Goal: Feedback & Contribution: Submit feedback/report problem

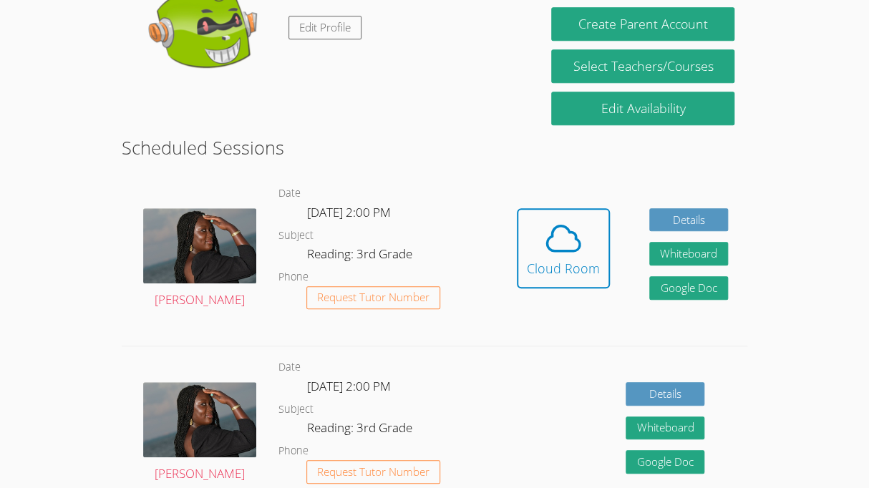
scroll to position [282, 0]
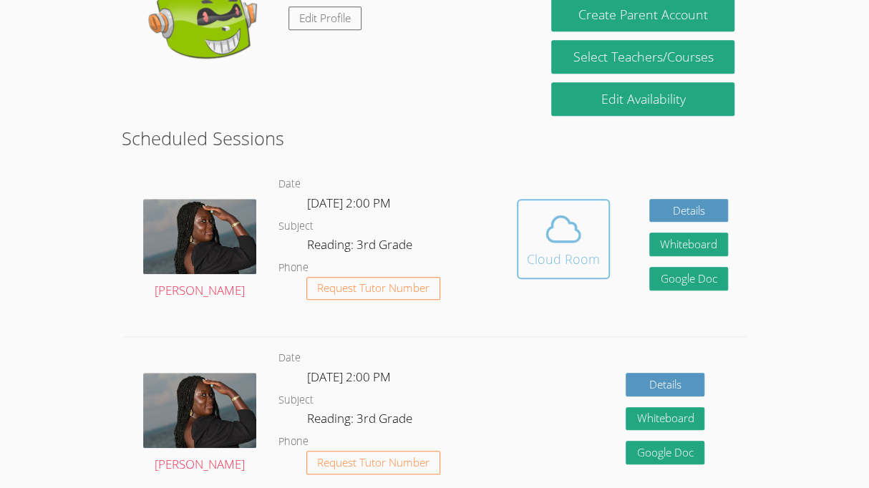
click at [559, 210] on icon at bounding box center [563, 229] width 40 height 40
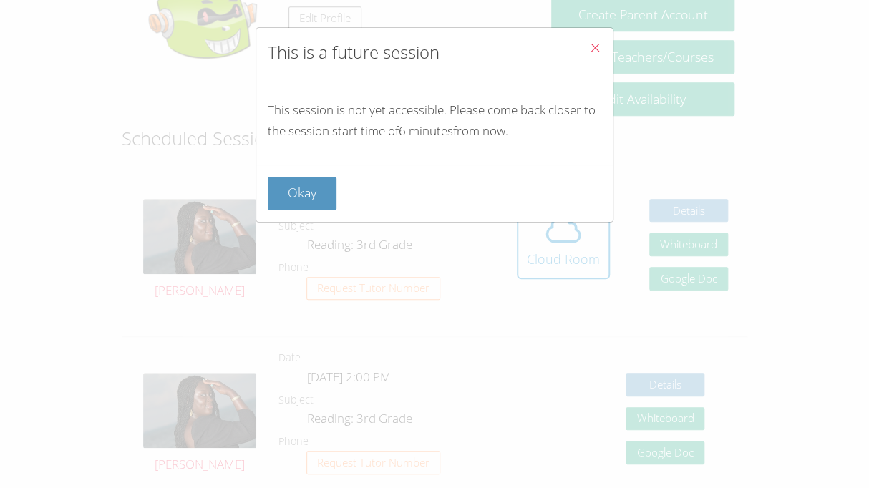
click at [602, 44] on button "Close" at bounding box center [594, 50] width 35 height 44
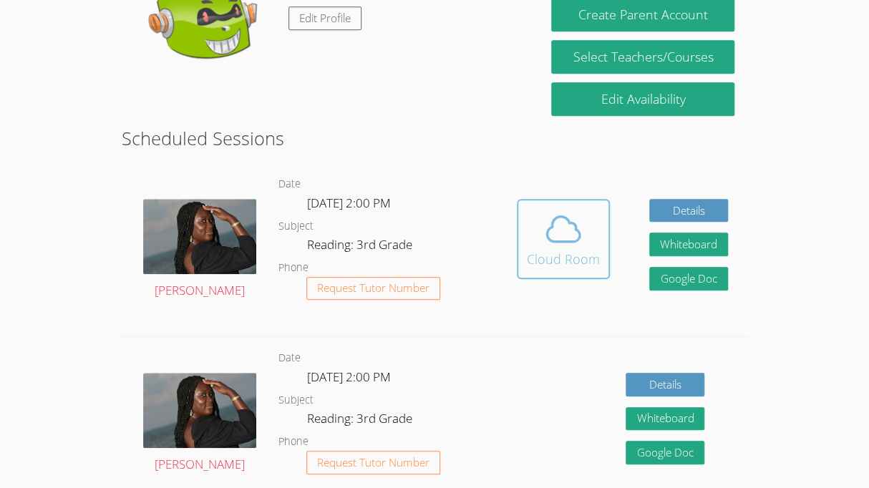
click at [564, 238] on icon at bounding box center [563, 229] width 40 height 40
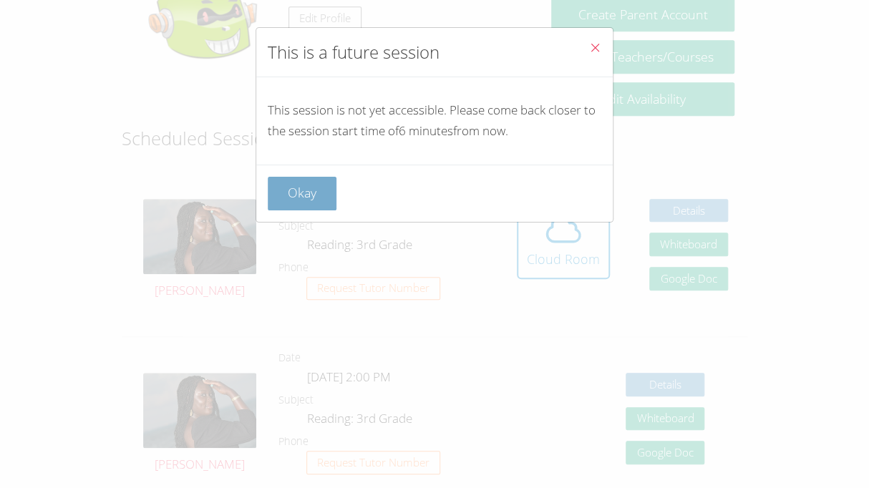
click at [276, 183] on button "Okay" at bounding box center [302, 194] width 69 height 34
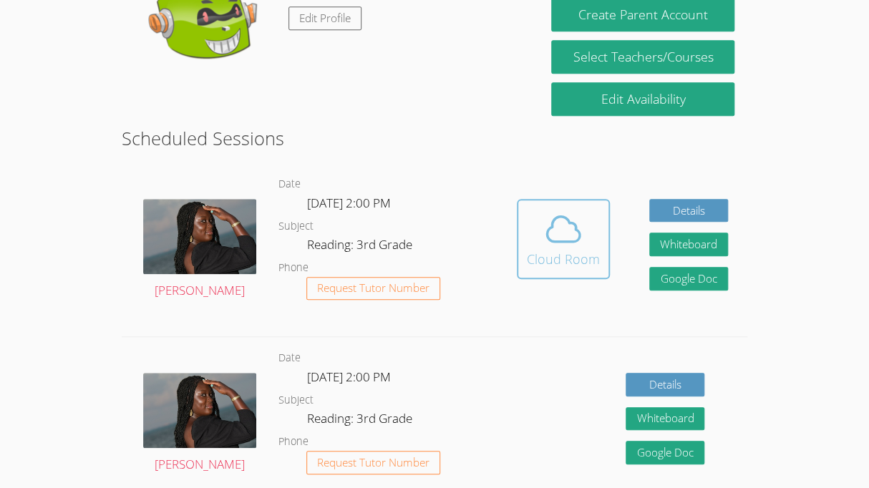
click at [547, 230] on icon at bounding box center [563, 229] width 33 height 25
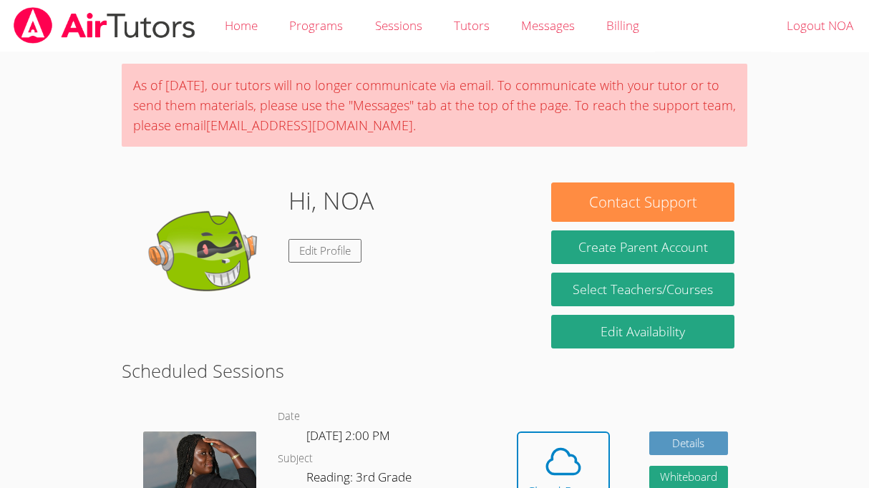
scroll to position [233, 0]
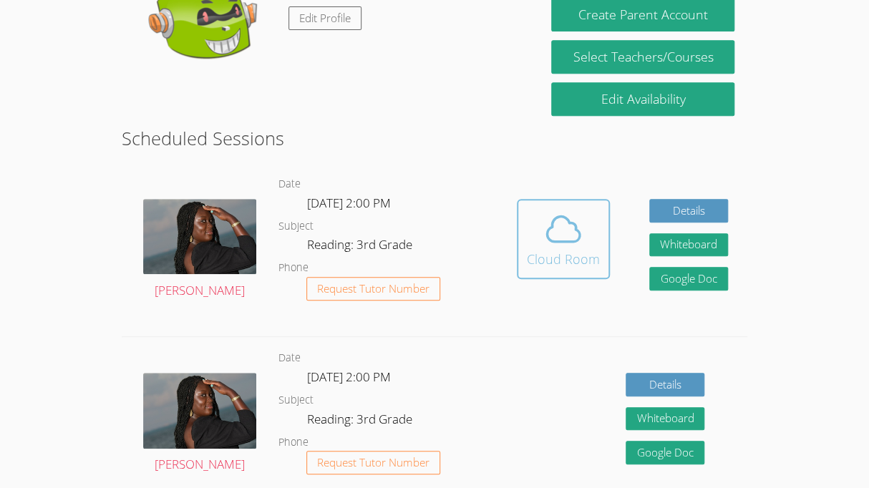
click at [572, 268] on button "Cloud Room" at bounding box center [563, 239] width 93 height 80
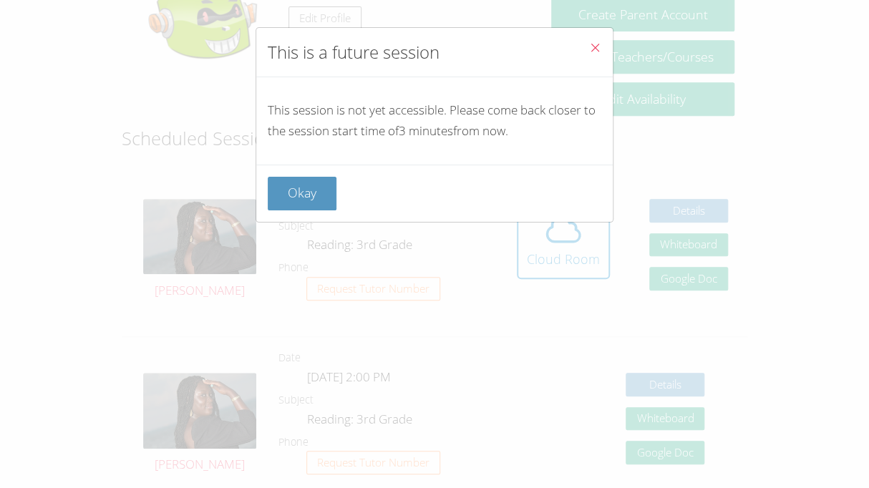
click at [814, 306] on div "This is a future session This session is not yet accessible. Please come back c…" at bounding box center [434, 244] width 869 height 488
click at [808, 354] on div "This is a future session This session is not yet accessible. Please come back c…" at bounding box center [434, 244] width 869 height 488
click at [587, 52] on button "Close" at bounding box center [594, 50] width 35 height 44
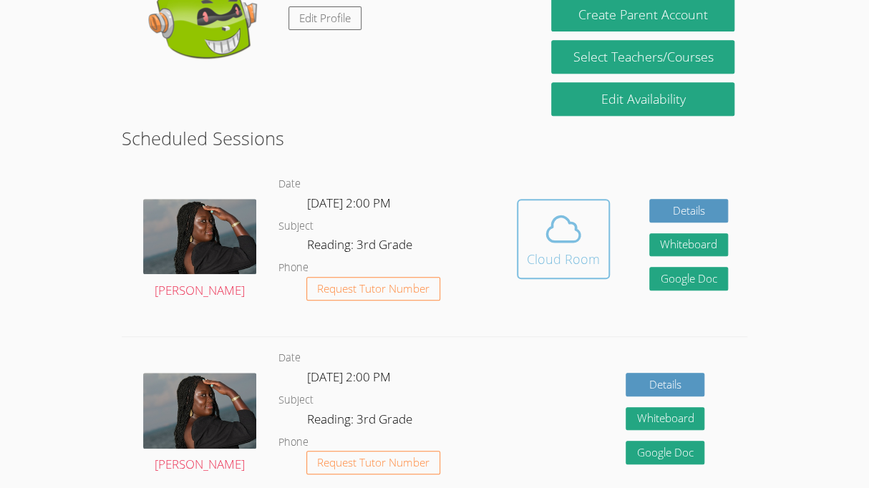
click at [572, 247] on icon at bounding box center [563, 229] width 40 height 40
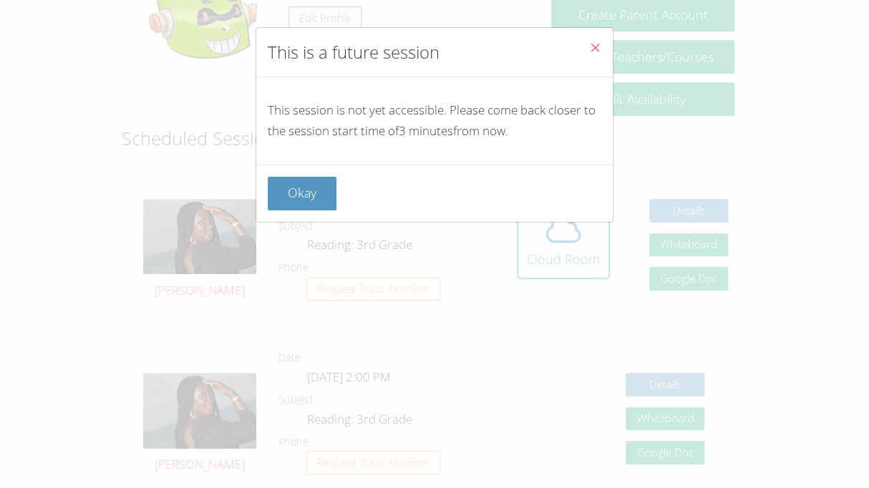
click at [565, 235] on div "This is a future session This session is not yet accessible. Please come back c…" at bounding box center [434, 244] width 869 height 488
click at [598, 60] on button "Close" at bounding box center [594, 50] width 35 height 44
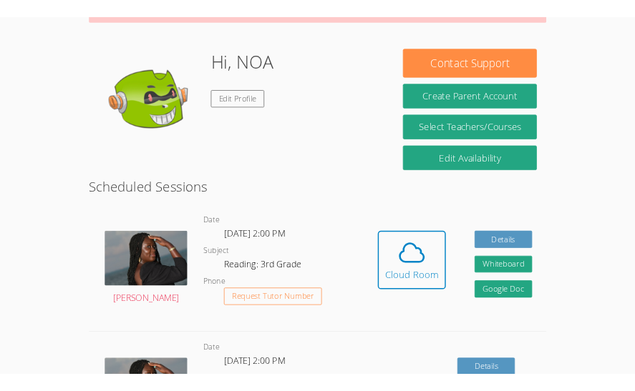
scroll to position [141, 0]
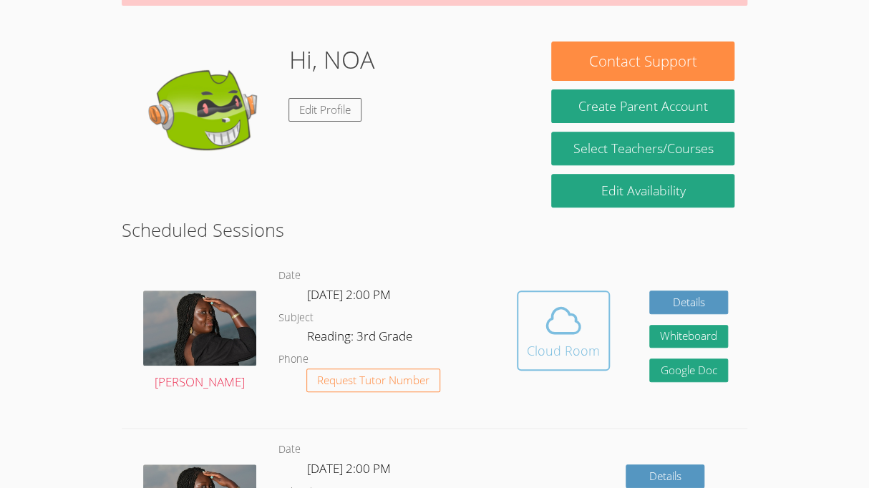
click at [569, 326] on icon at bounding box center [563, 320] width 40 height 40
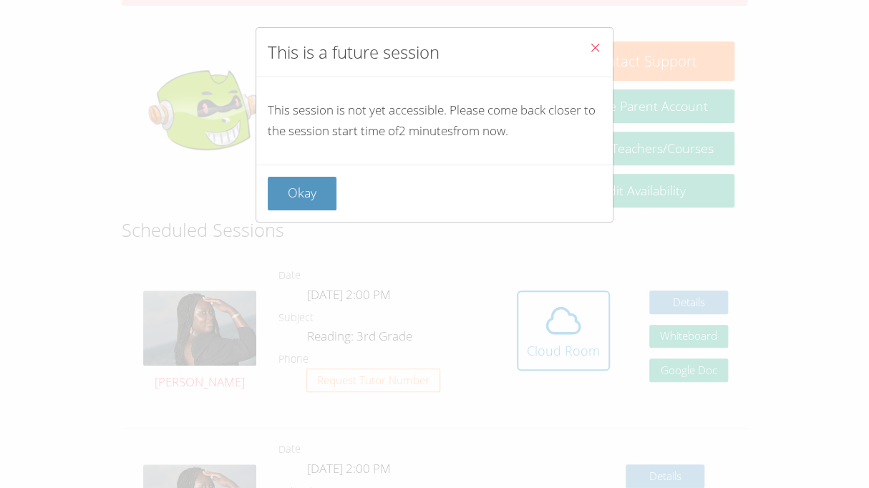
click at [597, 45] on icon "Close" at bounding box center [595, 47] width 12 height 12
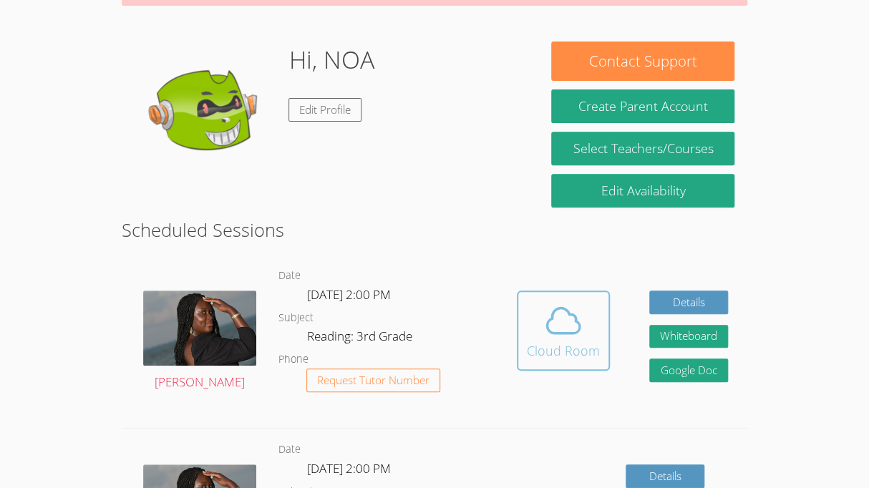
click at [530, 296] on button "Cloud Room" at bounding box center [563, 330] width 93 height 80
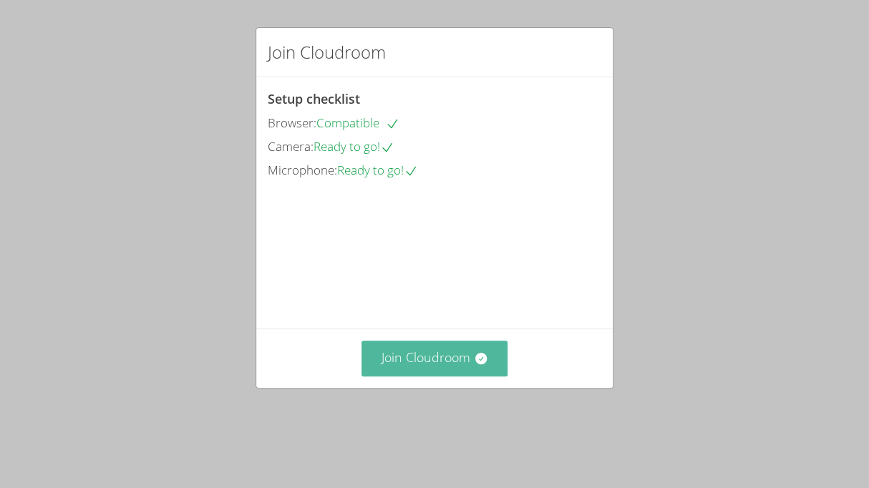
click at [435, 373] on button "Join Cloudroom" at bounding box center [434, 358] width 147 height 35
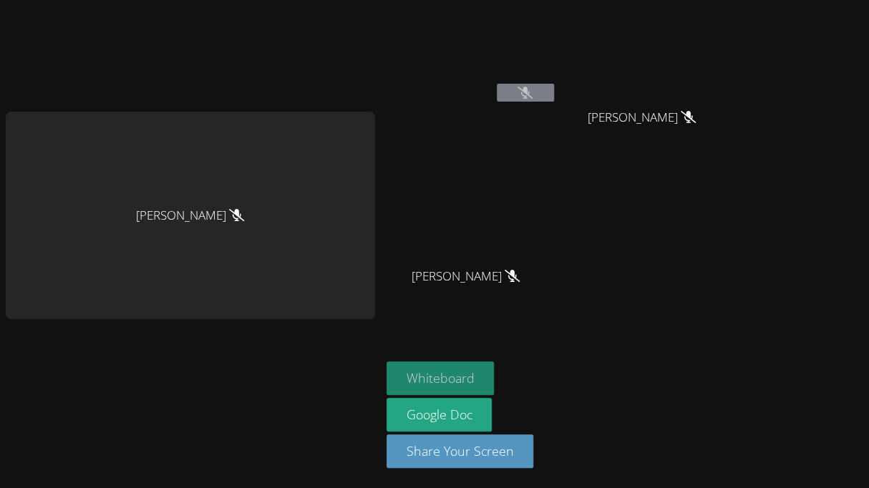
click at [470, 370] on button "Whiteboard" at bounding box center [440, 378] width 108 height 34
click at [528, 87] on icon at bounding box center [524, 93] width 15 height 12
click at [432, 376] on button "Whiteboard" at bounding box center [440, 378] width 108 height 34
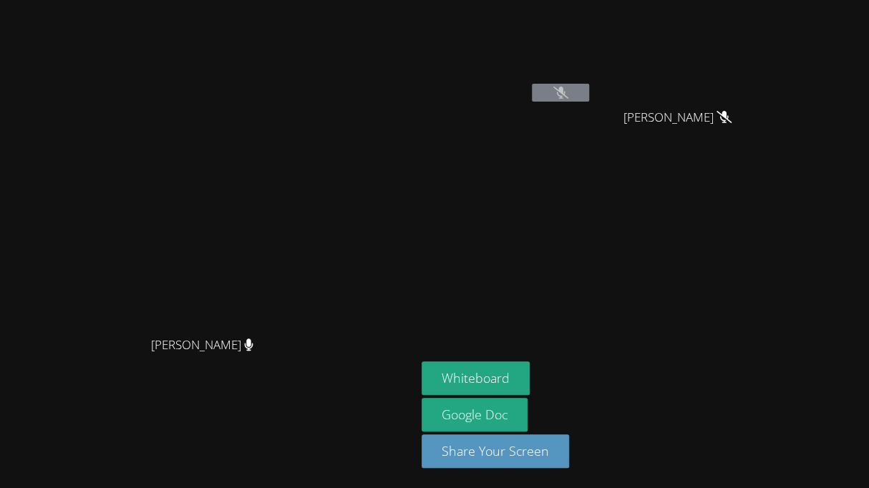
click at [589, 98] on button at bounding box center [560, 93] width 57 height 18
click at [589, 89] on button at bounding box center [560, 93] width 57 height 18
click at [589, 97] on button at bounding box center [560, 93] width 57 height 18
click at [589, 91] on button at bounding box center [560, 93] width 57 height 18
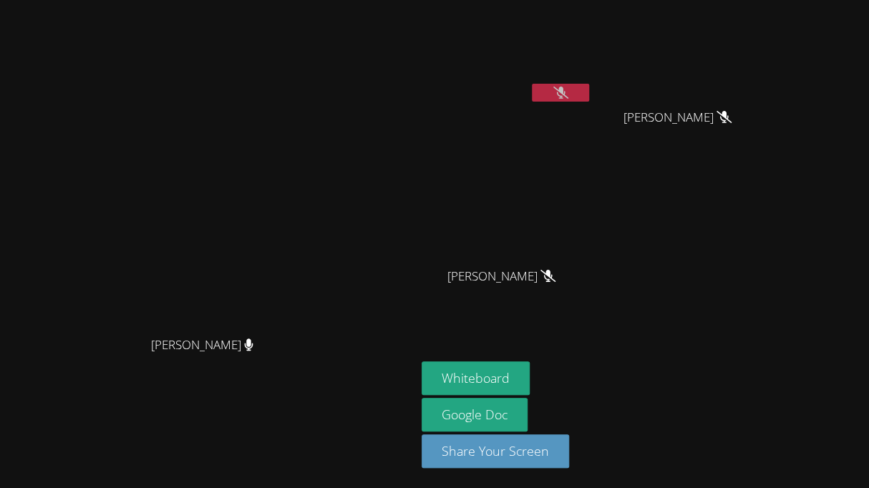
click at [568, 87] on icon at bounding box center [560, 93] width 15 height 12
click at [589, 98] on button at bounding box center [560, 93] width 57 height 18
click at [589, 96] on button at bounding box center [560, 93] width 57 height 18
click at [529, 373] on button "Whiteboard" at bounding box center [475, 378] width 108 height 34
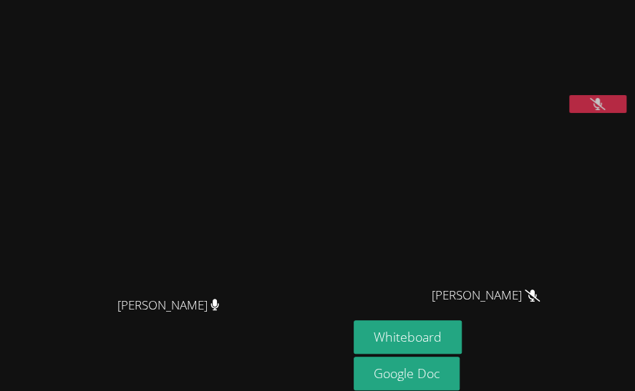
click at [607, 113] on button at bounding box center [597, 104] width 57 height 18
click at [609, 113] on button at bounding box center [597, 104] width 57 height 18
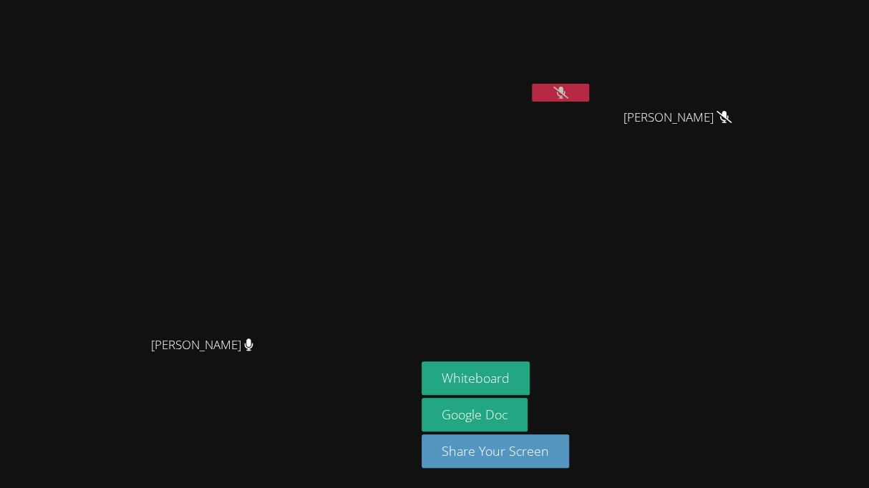
click at [589, 85] on button at bounding box center [560, 93] width 57 height 18
click at [589, 99] on button at bounding box center [560, 93] width 57 height 18
click at [568, 98] on icon at bounding box center [560, 93] width 15 height 12
click at [589, 100] on button at bounding box center [560, 93] width 57 height 18
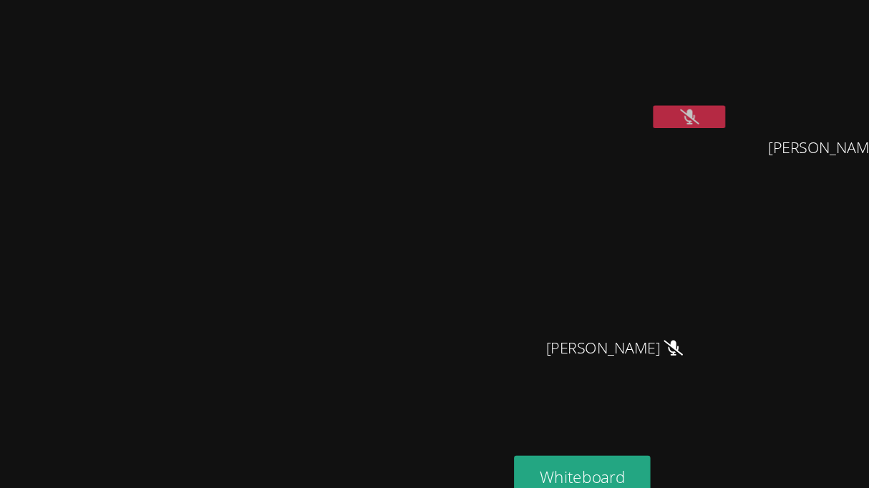
click at [568, 97] on icon at bounding box center [560, 93] width 15 height 12
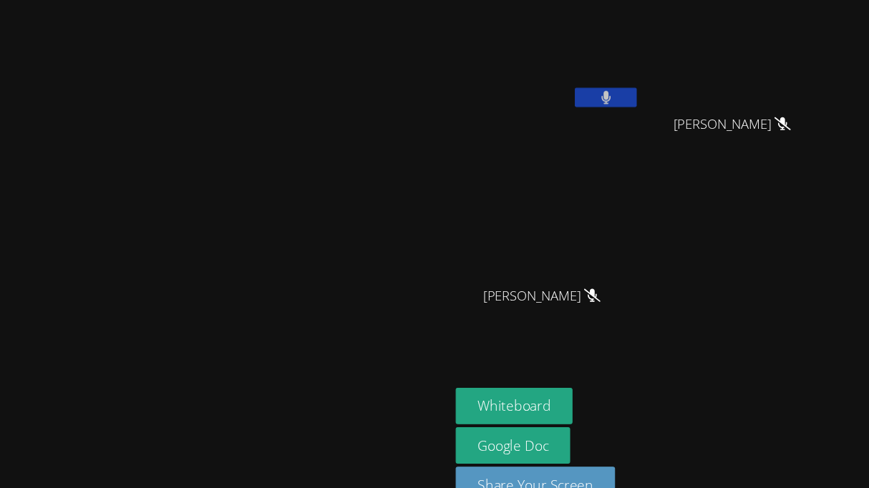
click at [589, 94] on button at bounding box center [560, 93] width 57 height 18
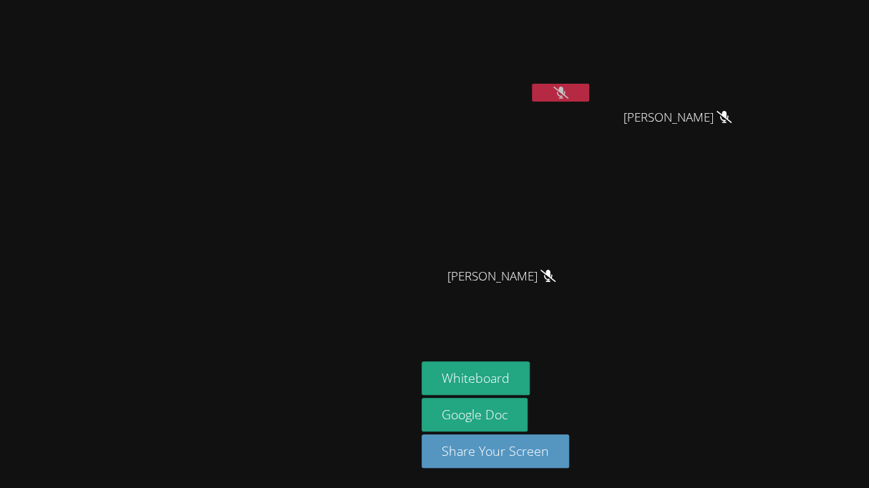
click at [589, 96] on button at bounding box center [560, 93] width 57 height 18
click at [589, 91] on button at bounding box center [560, 93] width 57 height 18
click at [568, 97] on icon at bounding box center [560, 93] width 15 height 12
click at [589, 92] on button at bounding box center [560, 93] width 57 height 18
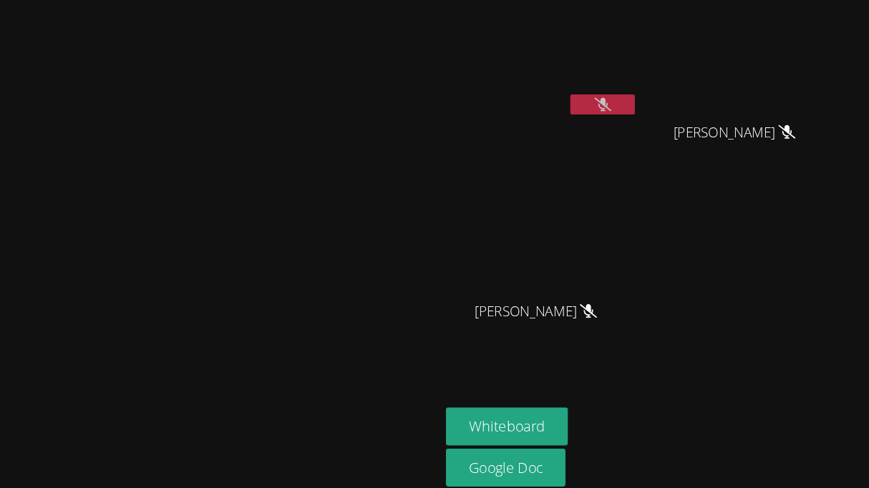
click at [568, 98] on icon at bounding box center [560, 93] width 15 height 12
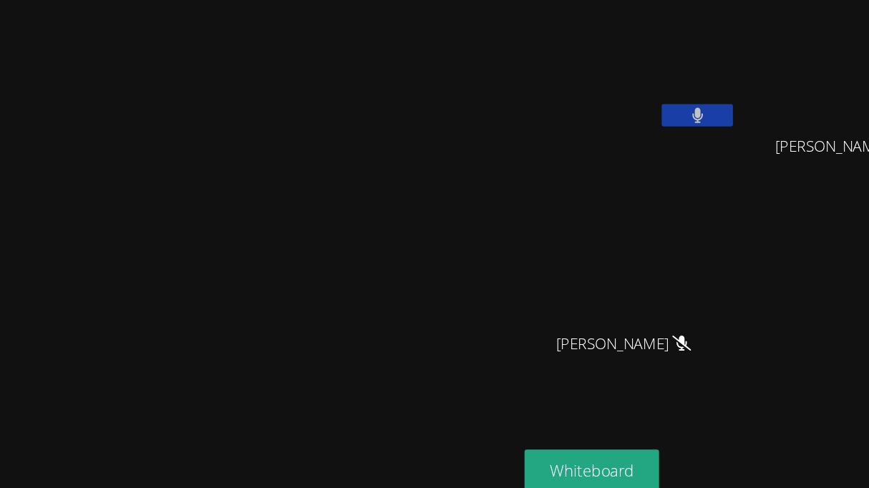
click at [315, 161] on video at bounding box center [208, 216] width 215 height 228
click at [564, 92] on icon at bounding box center [560, 93] width 9 height 12
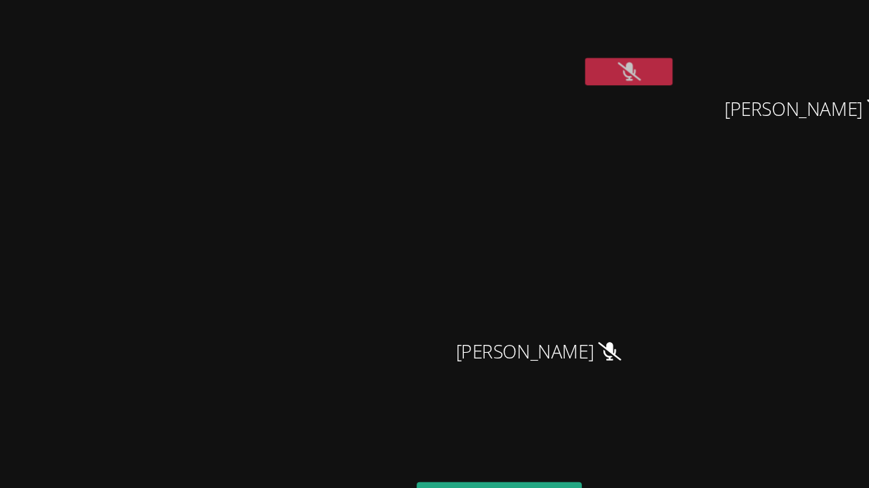
click at [589, 90] on button at bounding box center [560, 93] width 57 height 18
click at [589, 94] on button at bounding box center [560, 93] width 57 height 18
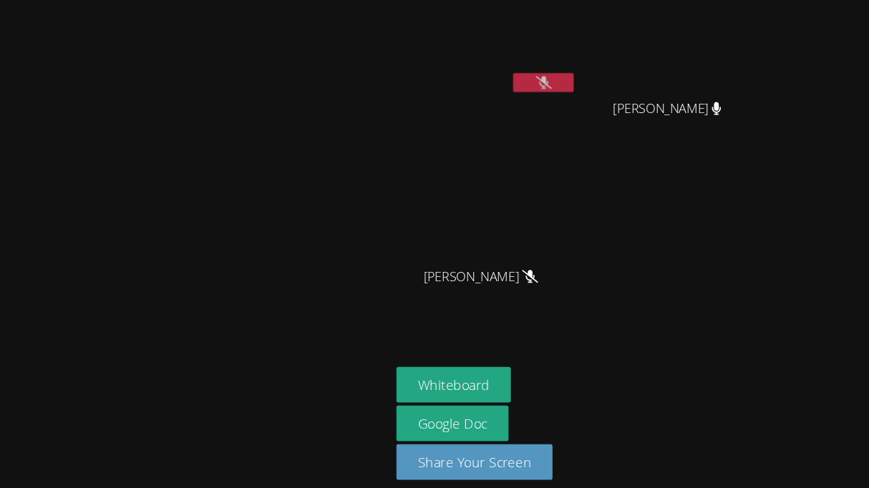
click at [139, 128] on video at bounding box center [208, 216] width 215 height 228
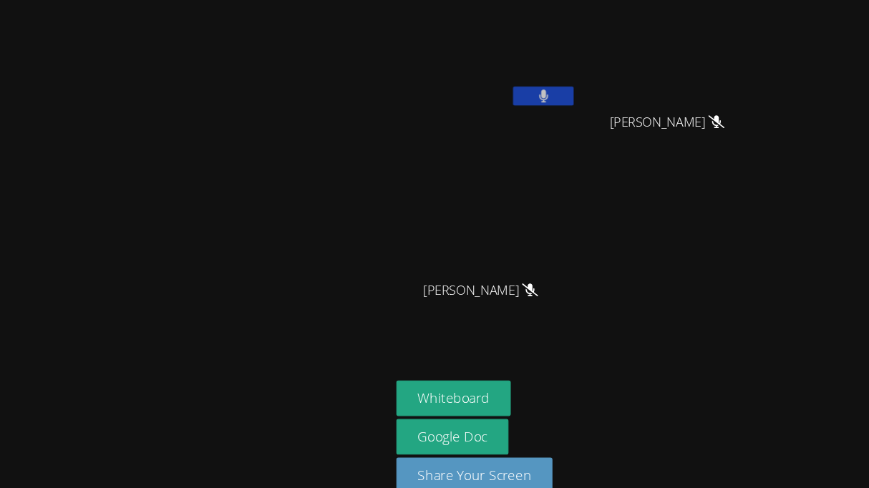
click at [589, 95] on button at bounding box center [560, 93] width 57 height 18
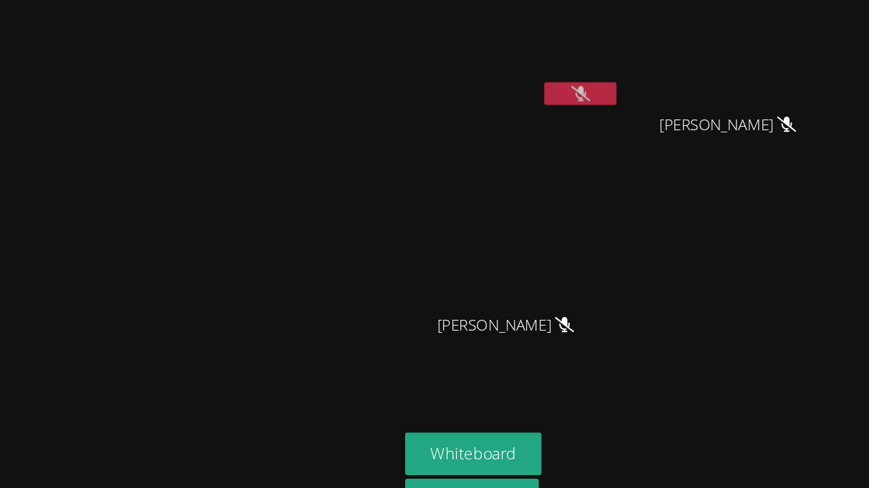
click at [589, 92] on button at bounding box center [560, 93] width 57 height 18
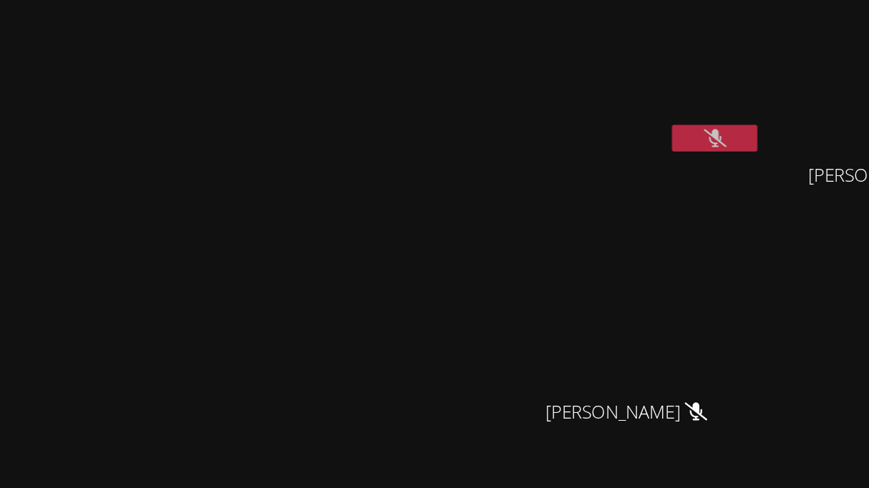
click at [589, 94] on button at bounding box center [560, 93] width 57 height 18
click at [589, 92] on button at bounding box center [560, 93] width 57 height 18
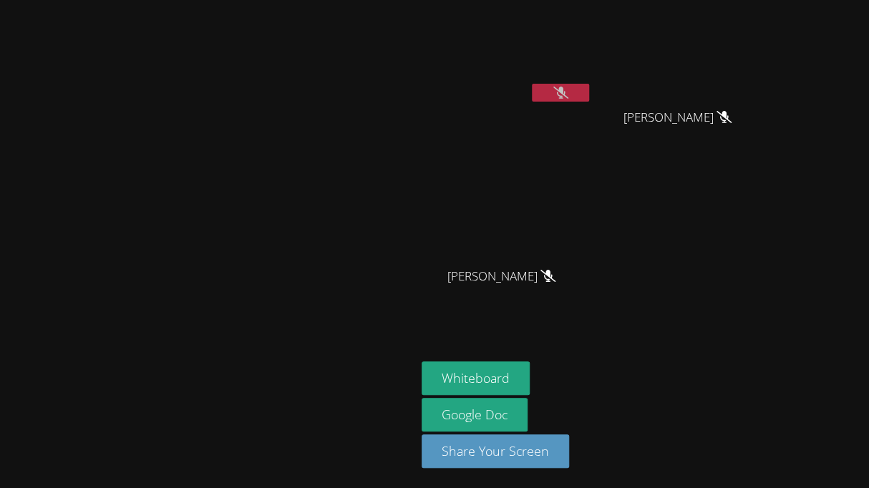
click at [589, 97] on button at bounding box center [560, 93] width 57 height 18
click at [589, 90] on button at bounding box center [560, 93] width 57 height 18
click at [532, 84] on button at bounding box center [560, 93] width 57 height 18
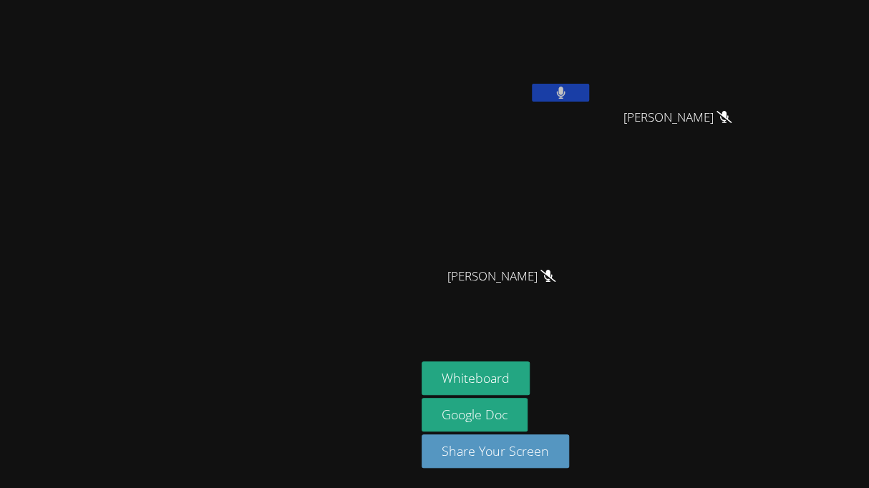
click at [532, 84] on button at bounding box center [560, 93] width 57 height 18
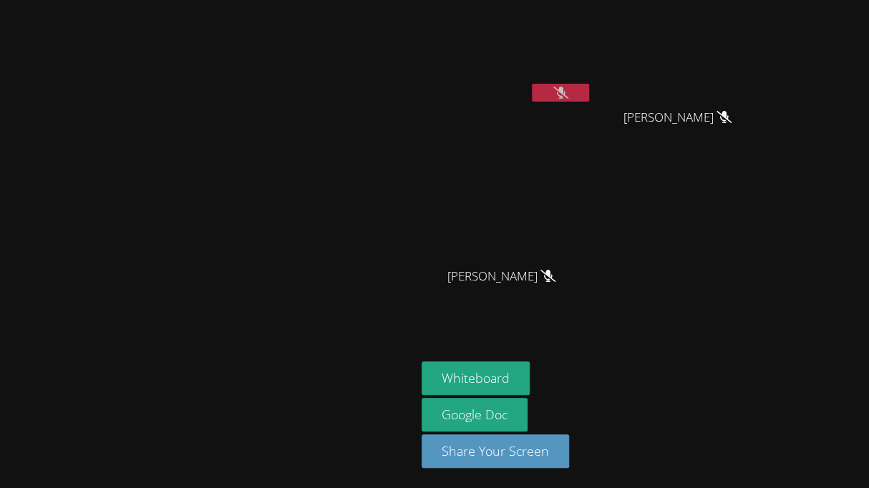
click at [532, 84] on button at bounding box center [560, 93] width 57 height 18
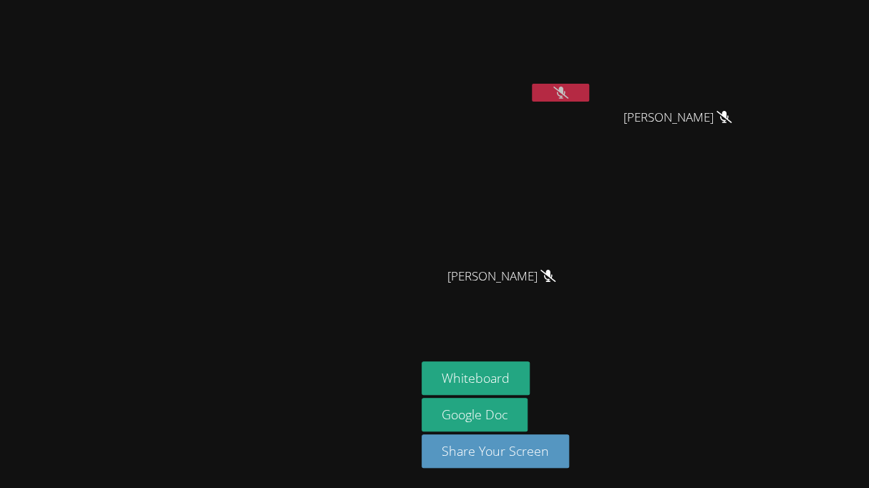
click at [532, 84] on button at bounding box center [560, 93] width 57 height 18
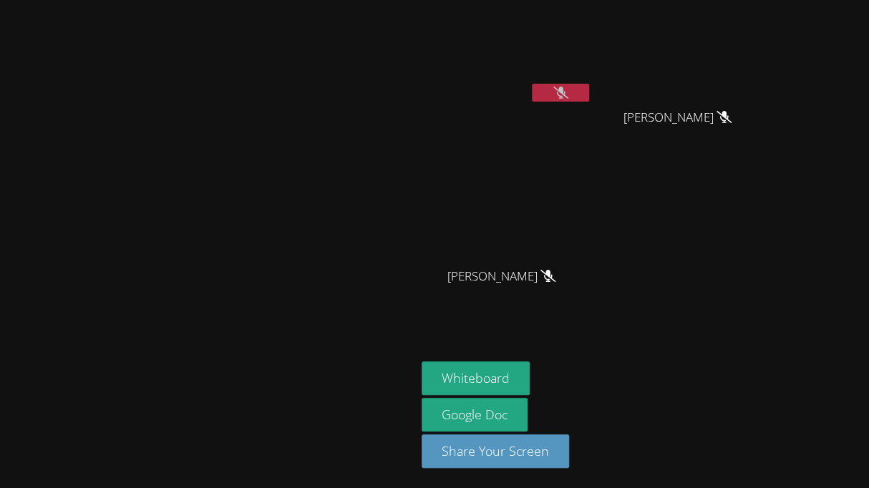
click at [532, 84] on button at bounding box center [560, 93] width 57 height 18
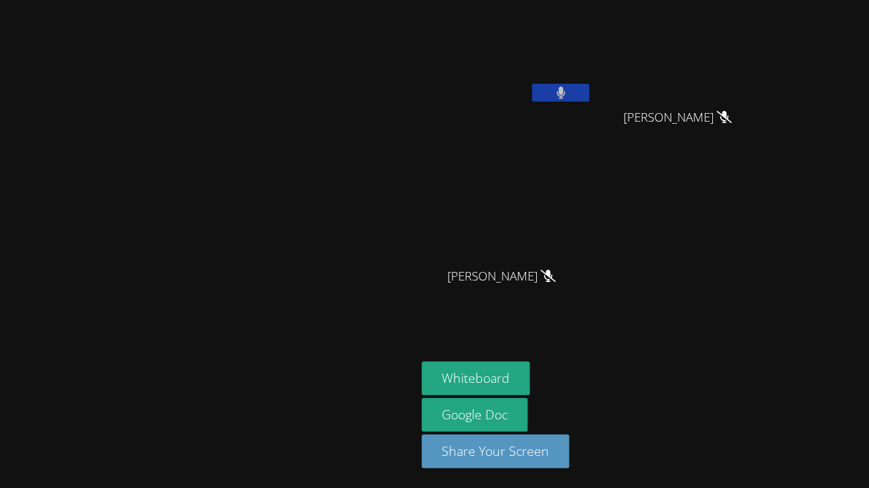
click at [532, 84] on button at bounding box center [560, 93] width 57 height 18
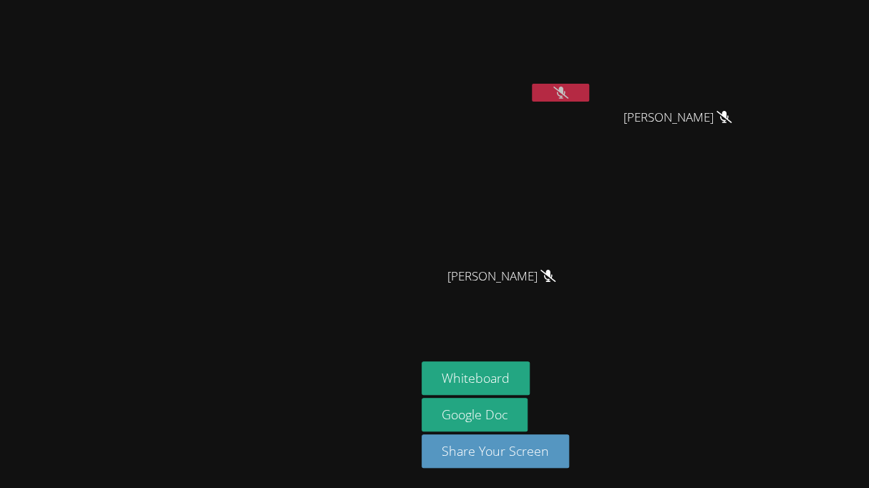
click at [532, 84] on button at bounding box center [560, 93] width 57 height 18
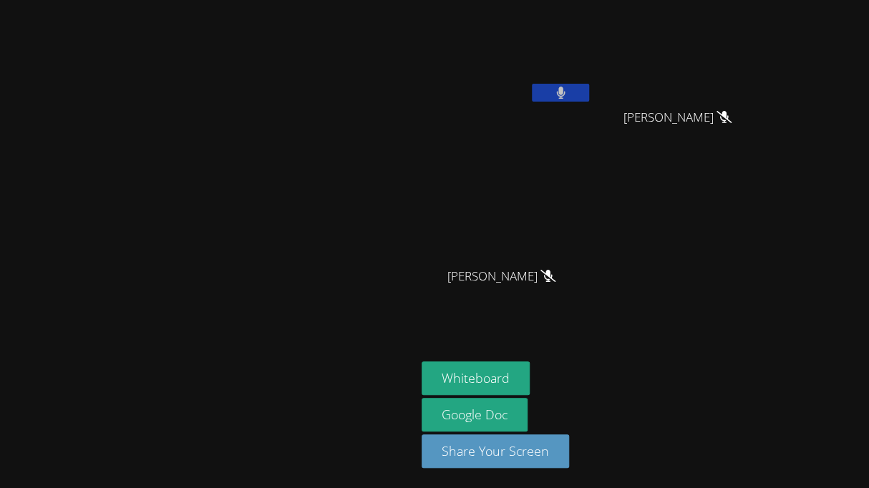
click at [532, 84] on button at bounding box center [560, 93] width 57 height 18
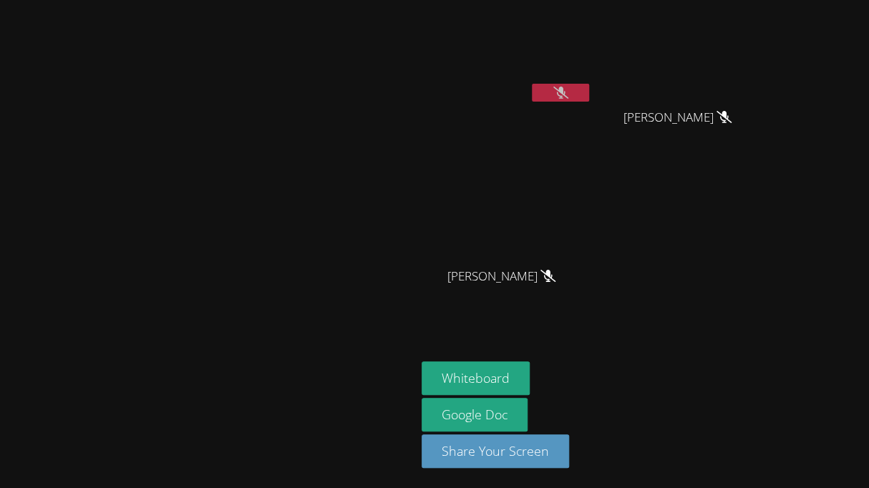
click at [532, 84] on button at bounding box center [560, 93] width 57 height 18
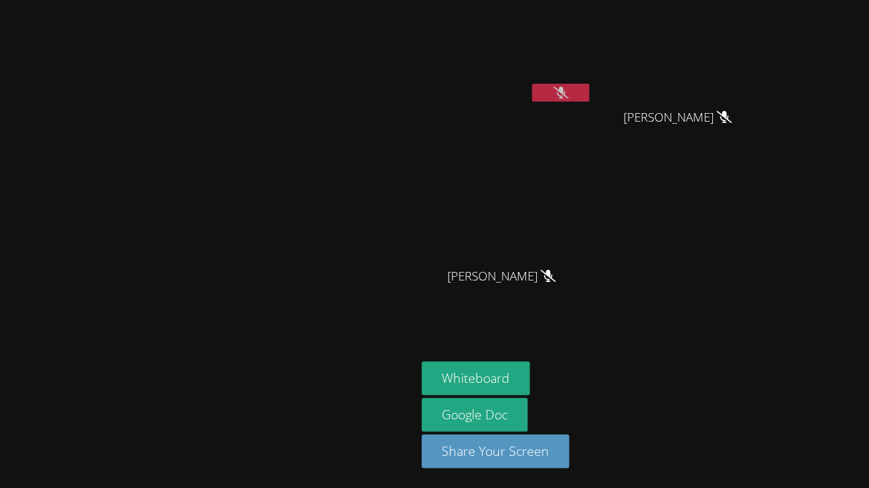
click at [532, 84] on button at bounding box center [560, 93] width 57 height 18
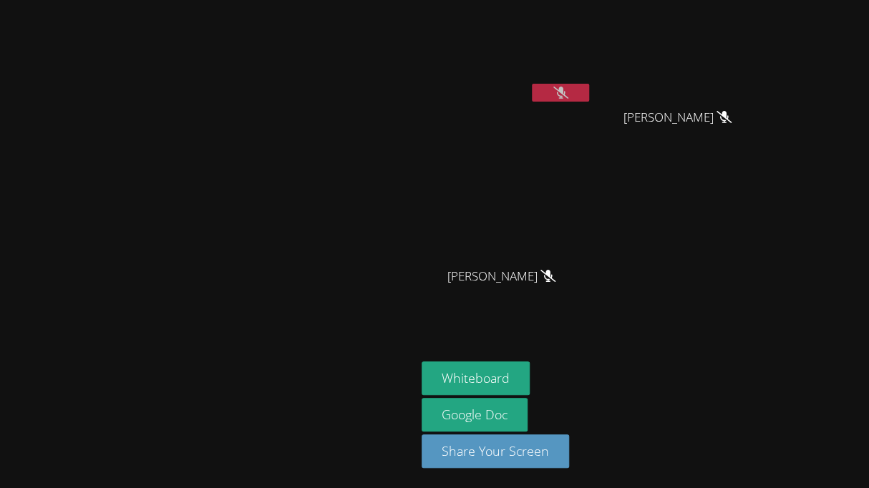
click at [532, 84] on button at bounding box center [560, 93] width 57 height 18
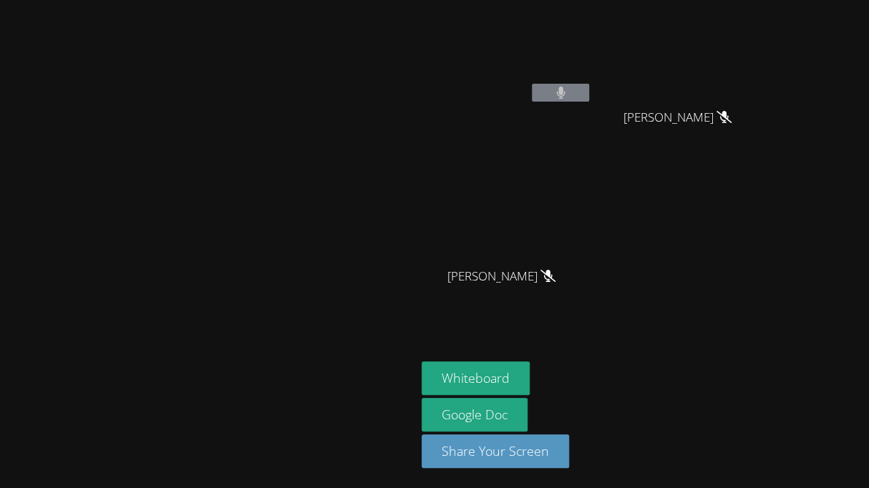
click at [532, 84] on button at bounding box center [560, 93] width 57 height 18
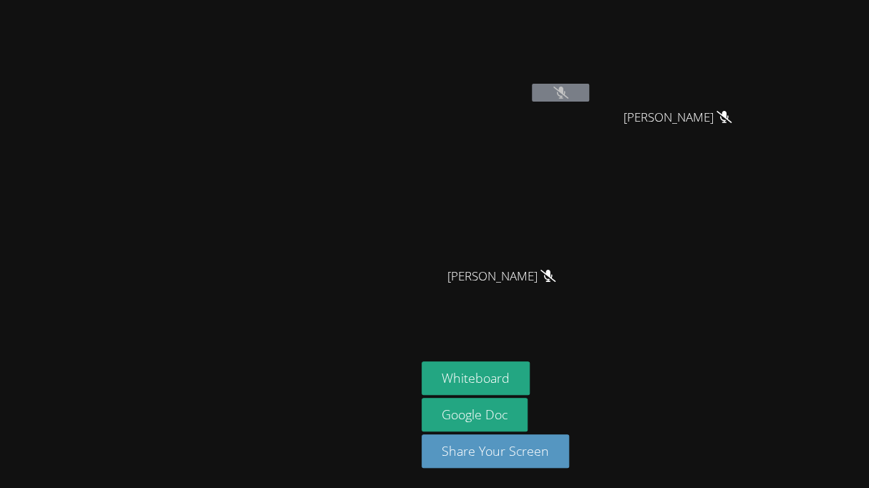
click at [532, 84] on button at bounding box center [560, 93] width 57 height 18
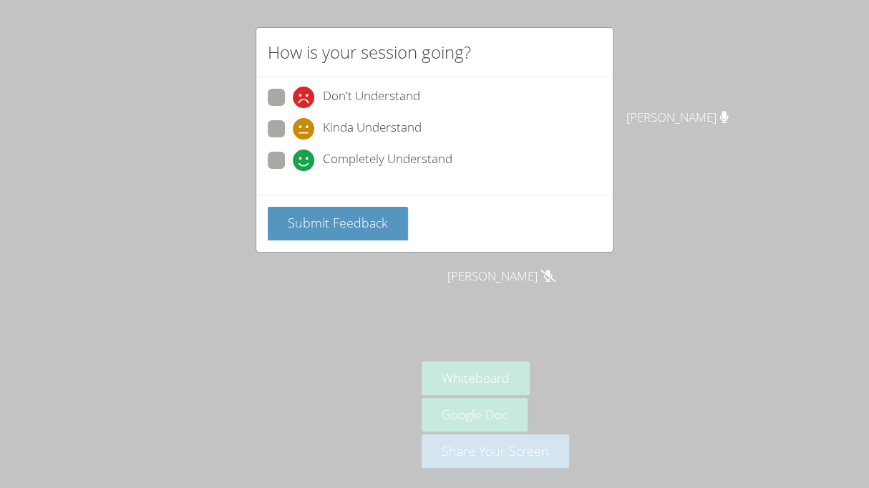
click at [293, 108] on span at bounding box center [293, 108] width 0 height 0
click at [293, 96] on input "Don't Understand" at bounding box center [299, 95] width 12 height 12
radio input "true"
click at [312, 228] on span "Submit Feedback" at bounding box center [338, 222] width 100 height 17
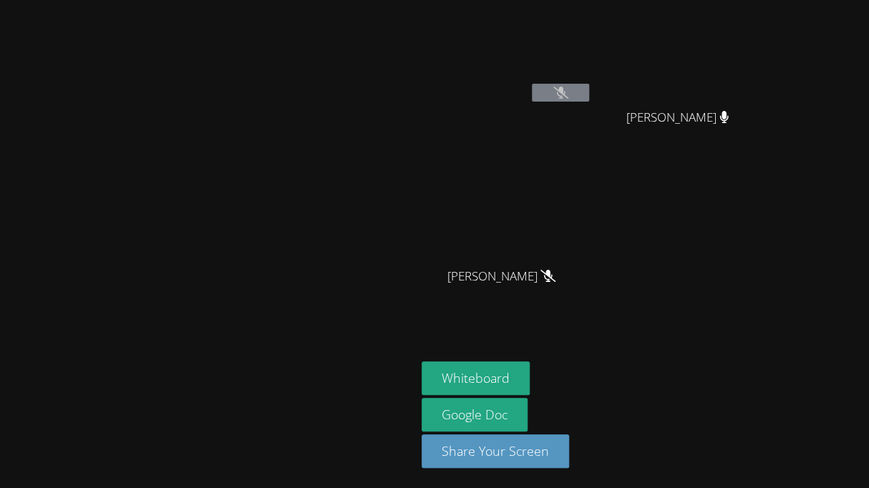
click at [313, 28] on div "[PERSON_NAME]" at bounding box center [208, 244] width 404 height 476
click at [568, 95] on icon at bounding box center [560, 93] width 15 height 12
click at [565, 95] on icon at bounding box center [560, 93] width 9 height 12
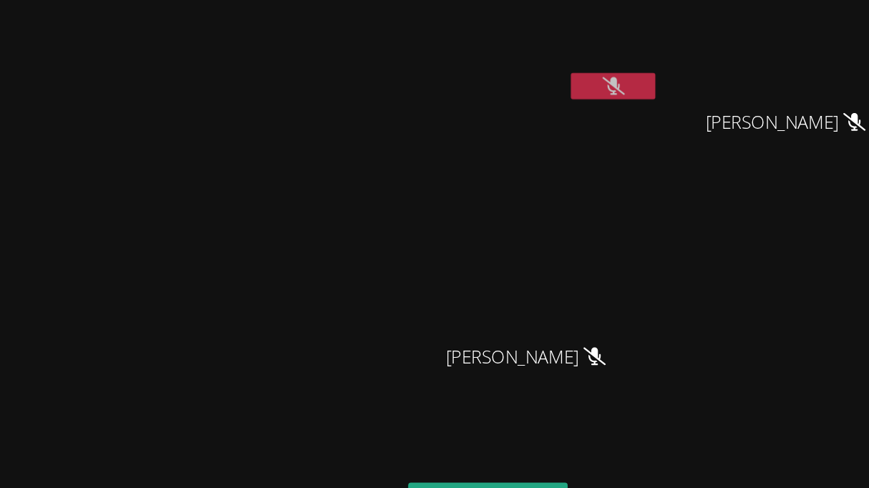
click at [589, 99] on button at bounding box center [560, 93] width 57 height 18
click at [589, 93] on button at bounding box center [560, 93] width 57 height 18
click at [719, 43] on video at bounding box center [682, 54] width 170 height 96
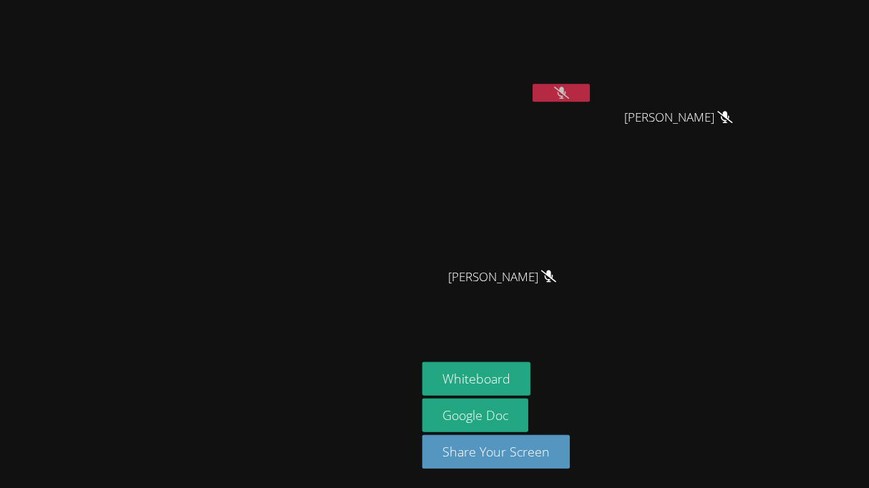
click at [568, 97] on icon at bounding box center [560, 93] width 15 height 12
click at [589, 88] on button at bounding box center [560, 93] width 57 height 18
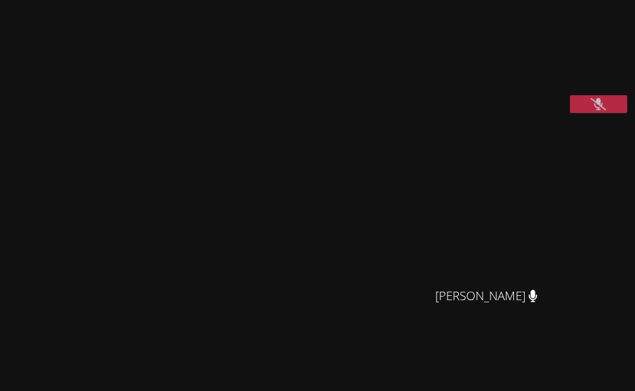
click at [582, 113] on button at bounding box center [597, 104] width 57 height 18
